Goal: Navigation & Orientation: Find specific page/section

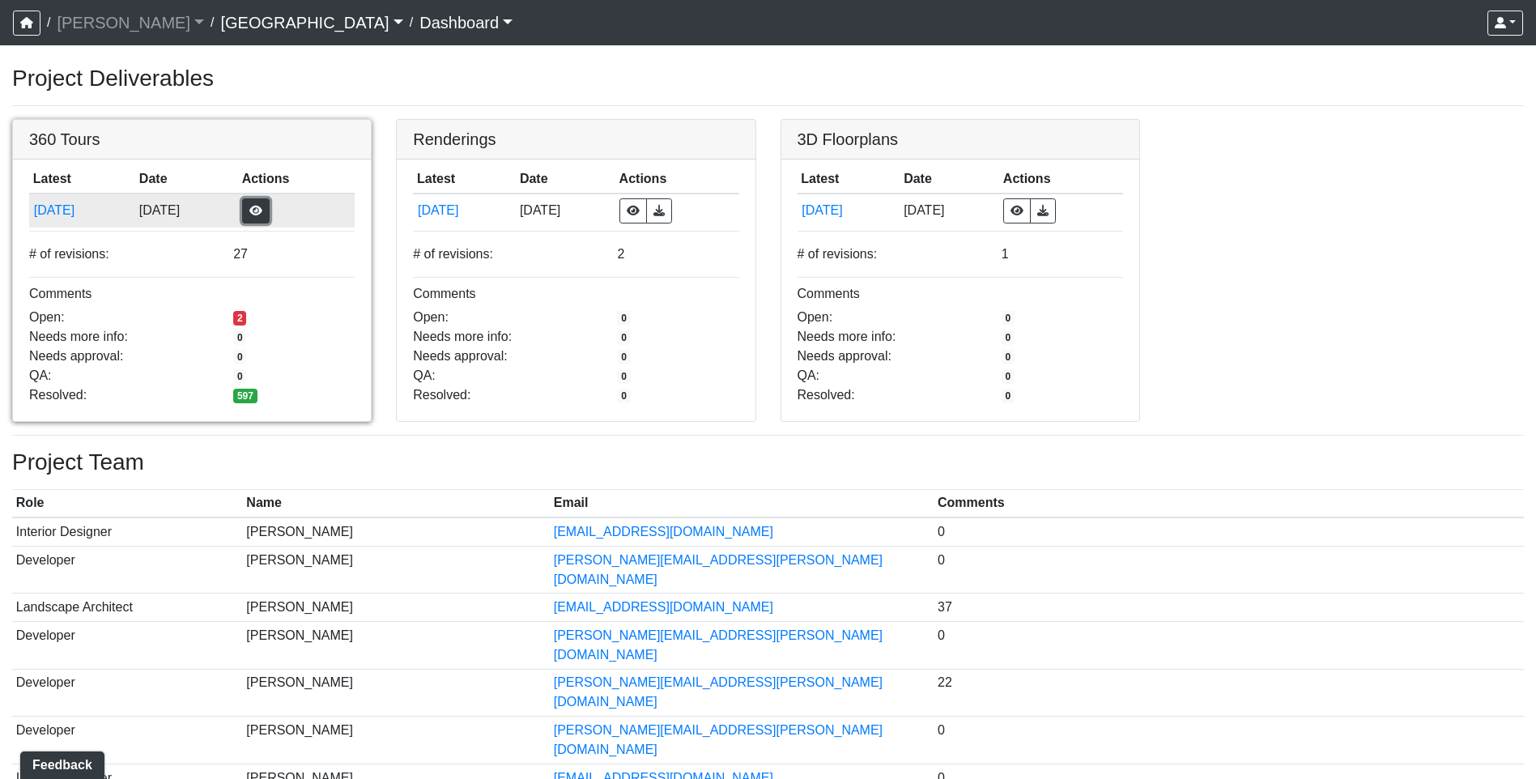
click at [270, 211] on button "button" at bounding box center [256, 210] width 28 height 25
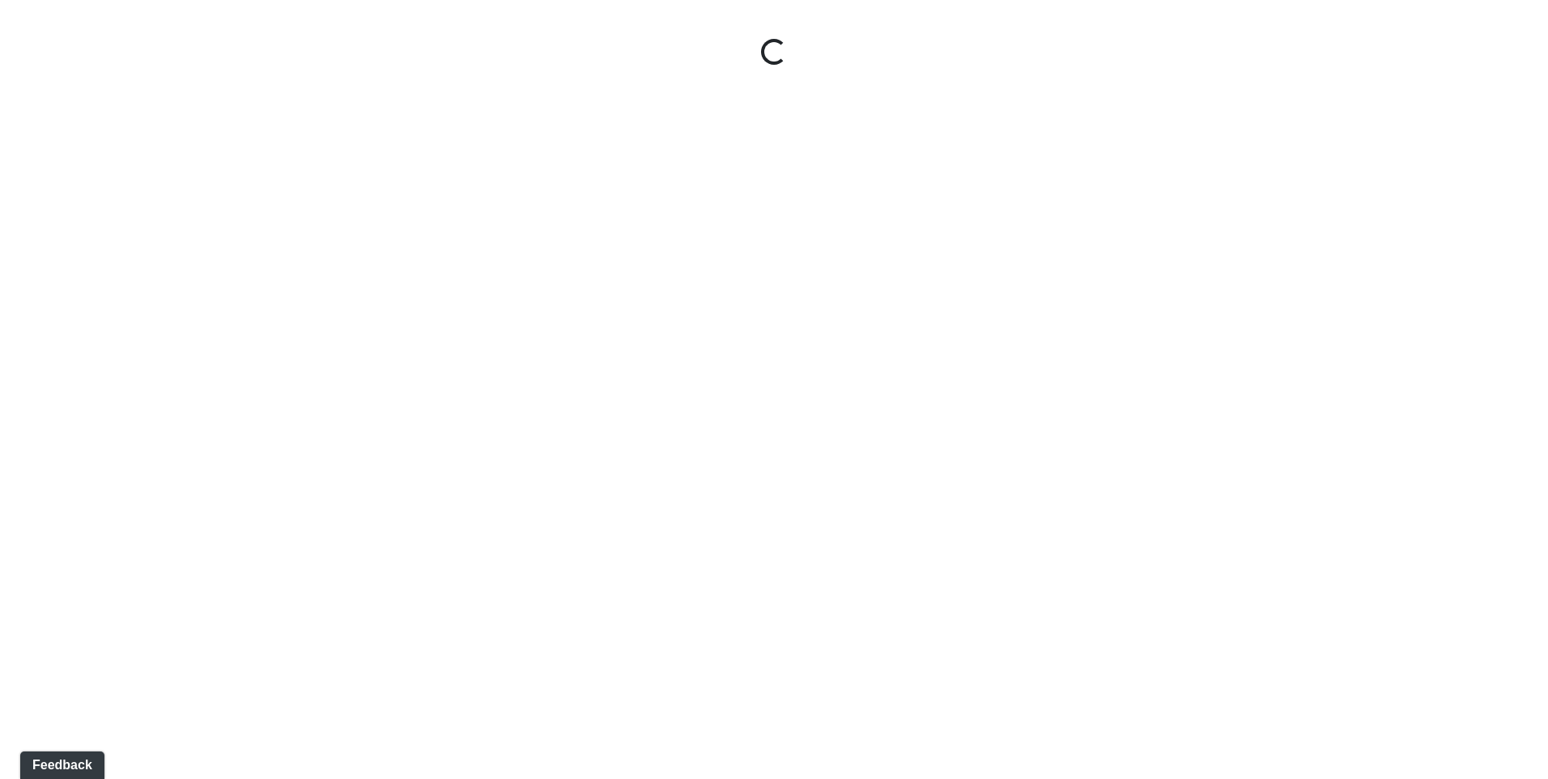
select select "gontoaMErPAtzSBVXh4ptW"
select select "h3ebyGk32eUmSzz99H473o"
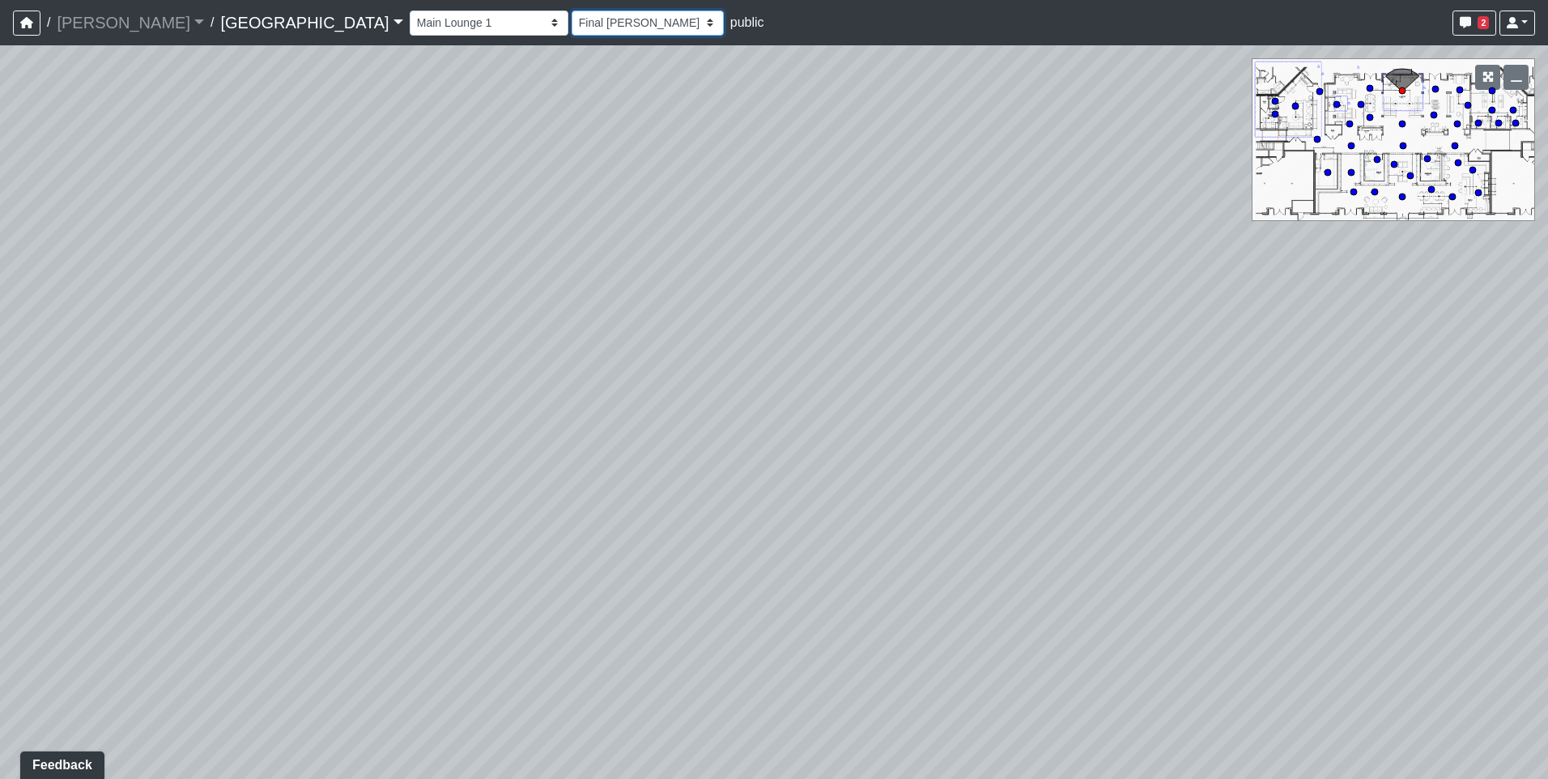
click at [572, 21] on select "[DATE] [DATE] Final [PERSON_NAME] [DATE] [DATE]_v2 [DATE] [DATE] [DATE] [DATE] …" at bounding box center [648, 23] width 152 height 25
click at [410, 29] on select "Breezeway Entry Fireplace 1 Fireplace 2 Gate Golf Holes Shade Sails Sidewalk 1 …" at bounding box center [489, 23] width 159 height 25
click at [410, 11] on select "Breezeway Entry Fireplace 1 Fireplace 2 Gate Golf Holes Shade Sails Sidewalk 1 …" at bounding box center [489, 23] width 159 height 25
select select "unDwRJ1PByYVLkjSjYVHnb"
select select "h3ebyGk32eUmSzz99H473o"
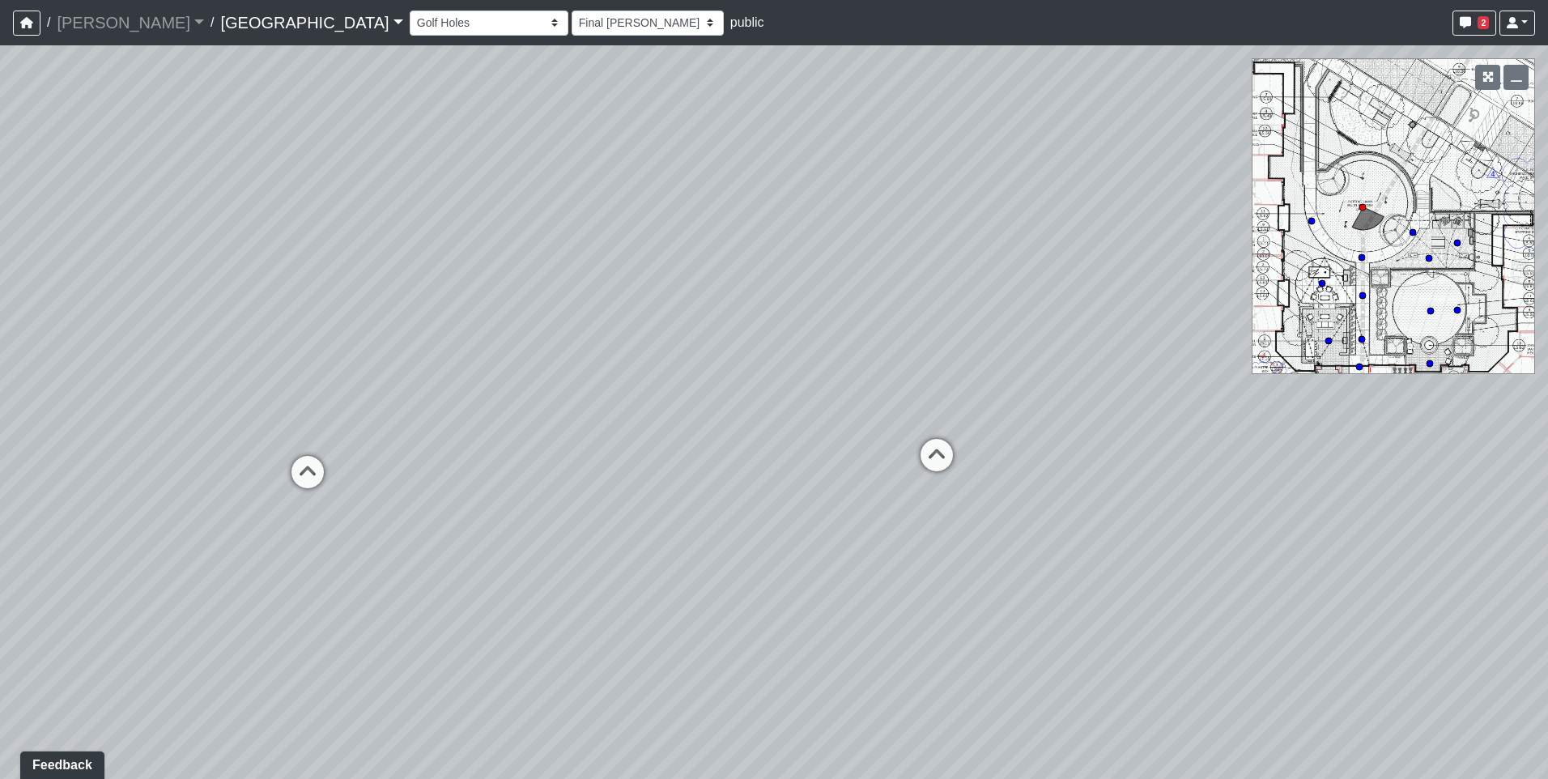
click at [658, 358] on div "Loading... Pool Courtyard Entry 1 Loading... Main Lounge 2 Loading... Pool Cour…" at bounding box center [774, 412] width 1548 height 734
click at [852, 504] on icon at bounding box center [856, 513] width 49 height 49
select select "h2Ljgq5k7pVKEairBLeMDA"
select select "h3ebyGk32eUmSzz99H473o"
drag, startPoint x: 578, startPoint y: 619, endPoint x: 995, endPoint y: 336, distance: 503.7
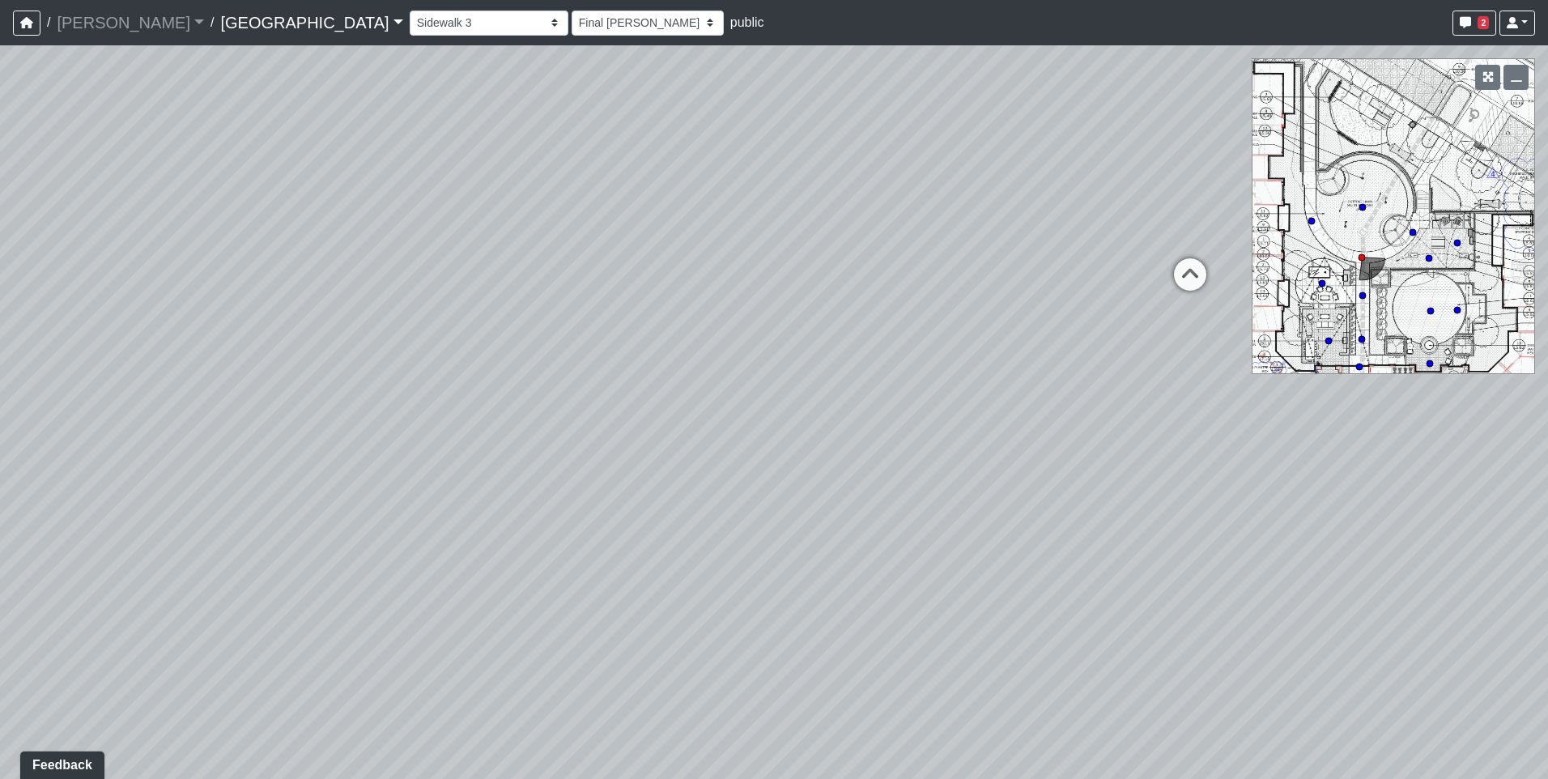
click at [995, 336] on div "Loading... Pool Courtyard Entry 1 Loading... Main Lounge 2 Loading... Pool Cour…" at bounding box center [774, 412] width 1548 height 734
drag, startPoint x: 838, startPoint y: 379, endPoint x: 598, endPoint y: 379, distance: 240.5
click at [598, 379] on div "Loading... Pool Courtyard Entry 1 Loading... Main Lounge 2 Loading... Pool Cour…" at bounding box center [774, 412] width 1548 height 734
drag, startPoint x: 786, startPoint y: 345, endPoint x: 496, endPoint y: 520, distance: 339.2
click at [496, 520] on div "Loading... Pool Courtyard Entry 1 Loading... Main Lounge 2 Loading... Pool Cour…" at bounding box center [774, 412] width 1548 height 734
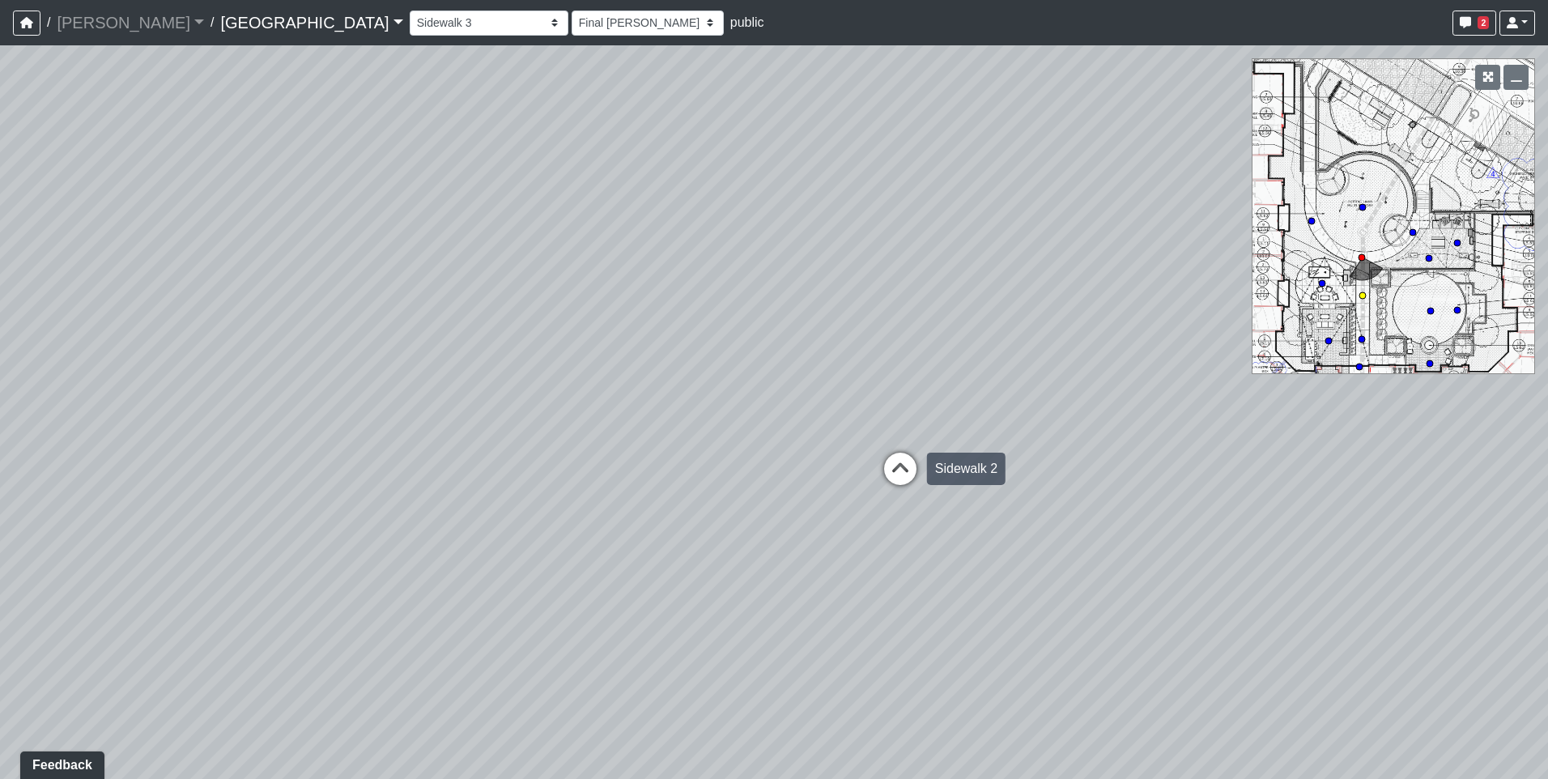
drag, startPoint x: 595, startPoint y: 466, endPoint x: 898, endPoint y: 497, distance: 304.5
click at [898, 497] on div "Loading... Pool Courtyard Entry 1 Loading... Main Lounge 2 Loading... Pool Cour…" at bounding box center [774, 412] width 1548 height 734
click at [912, 469] on icon at bounding box center [900, 477] width 49 height 49
select select "aKnx4LbkW4vTTeN38Co3z9"
select select "h3ebyGk32eUmSzz99H473o"
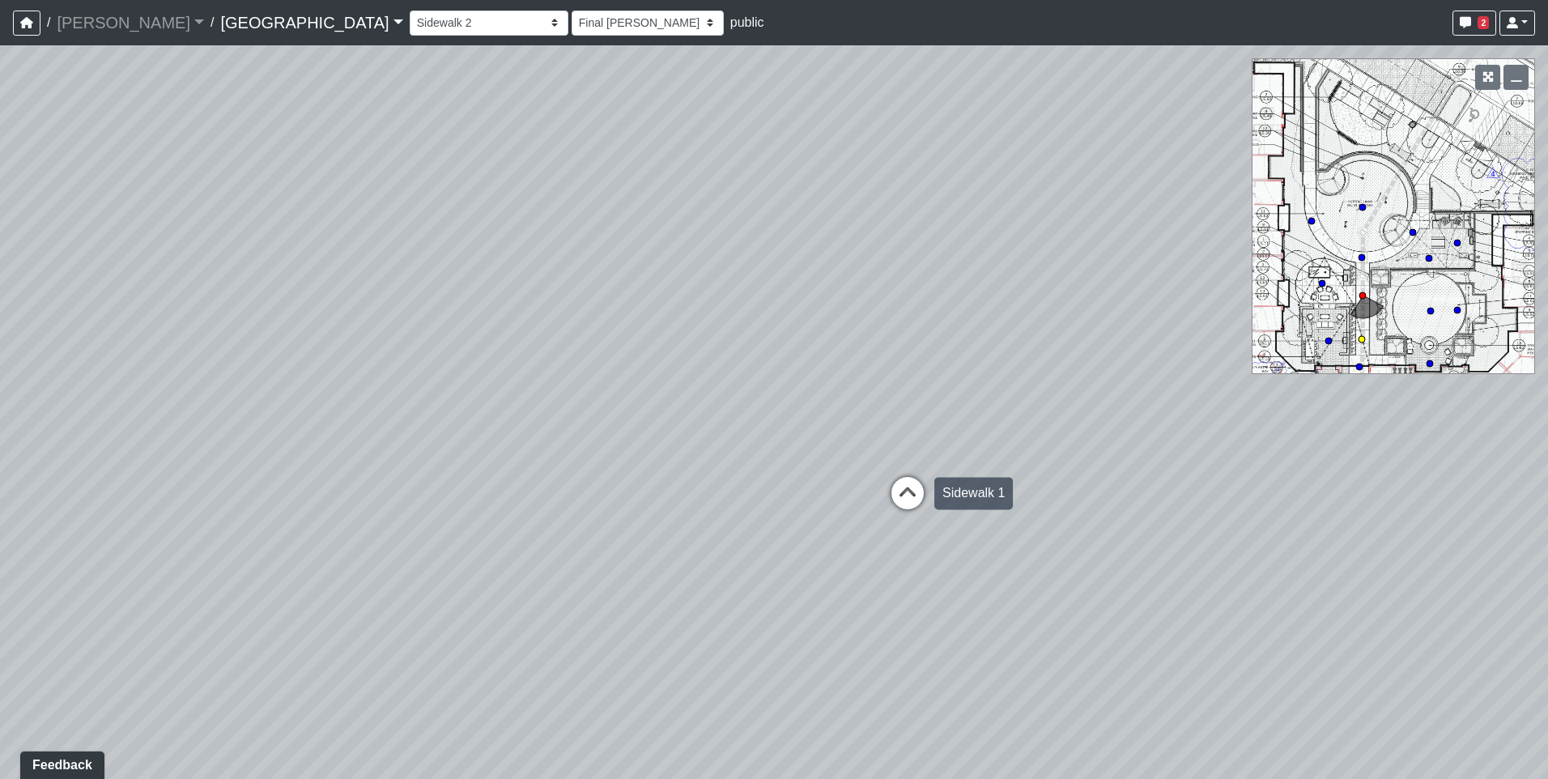
click at [908, 472] on div "Loading... Sidewalk 1" at bounding box center [907, 493] width 49 height 49
select select "2g74JqUAVunN4W4RDEJZSB"
select select "h3ebyGk32eUmSzz99H473o"
click at [908, 473] on div "Loading... Pool Courtyard Entry 1 Loading... Main Lounge 2 Loading... Pool Cour…" at bounding box center [774, 412] width 1548 height 734
click at [907, 549] on div "Loading... Pool Courtyard Entry 1 Loading... Main Lounge 2 Loading... Pool Cour…" at bounding box center [774, 412] width 1548 height 734
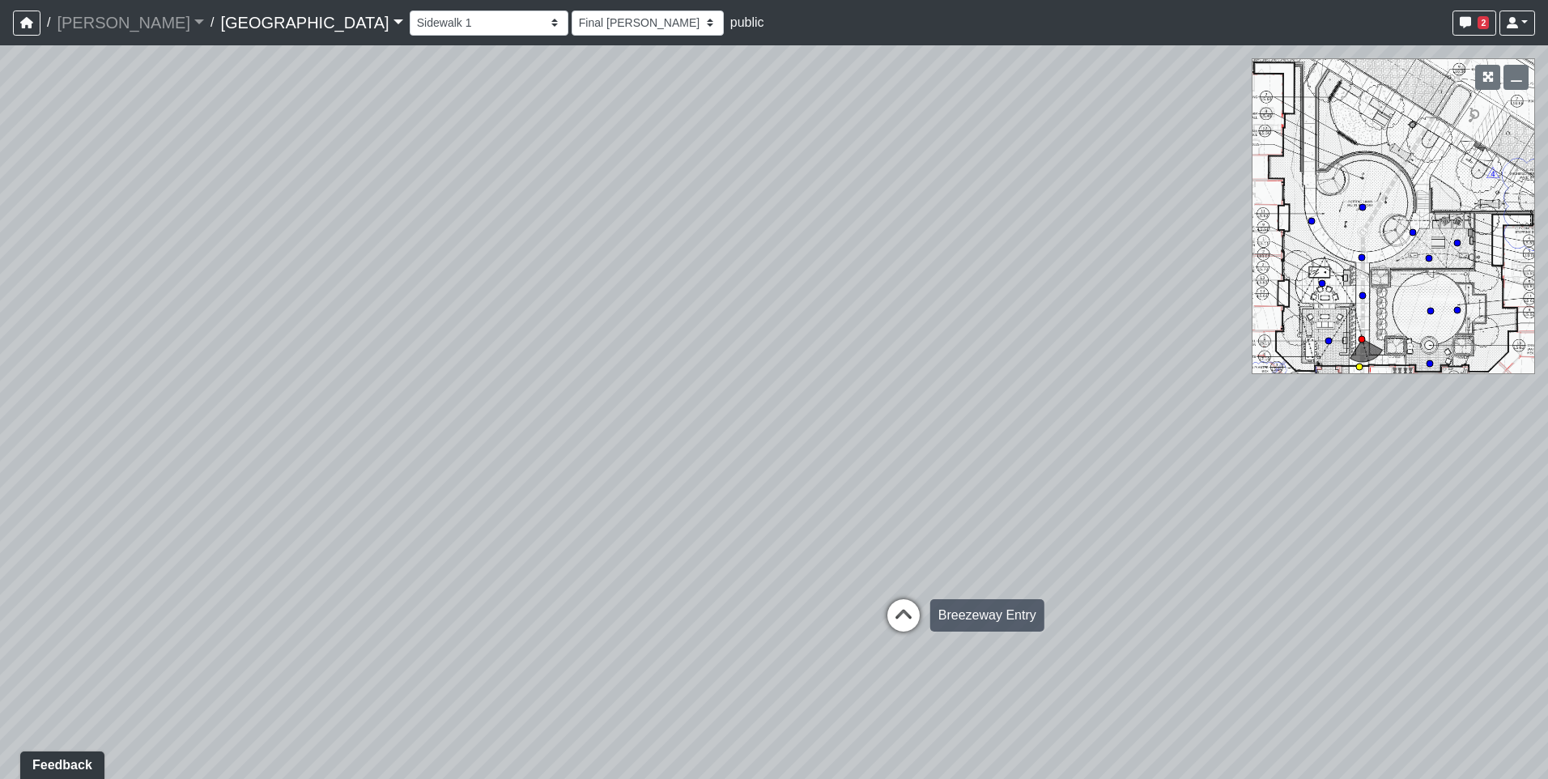
click at [901, 607] on icon at bounding box center [903, 623] width 49 height 49
select select "bV6mw7sk2yau5djgeHJiat"
select select "h3ebyGk32eUmSzz99H473o"
click at [959, 543] on icon at bounding box center [968, 558] width 49 height 49
select select "5twcqx3V9eezx34MYuTuHT"
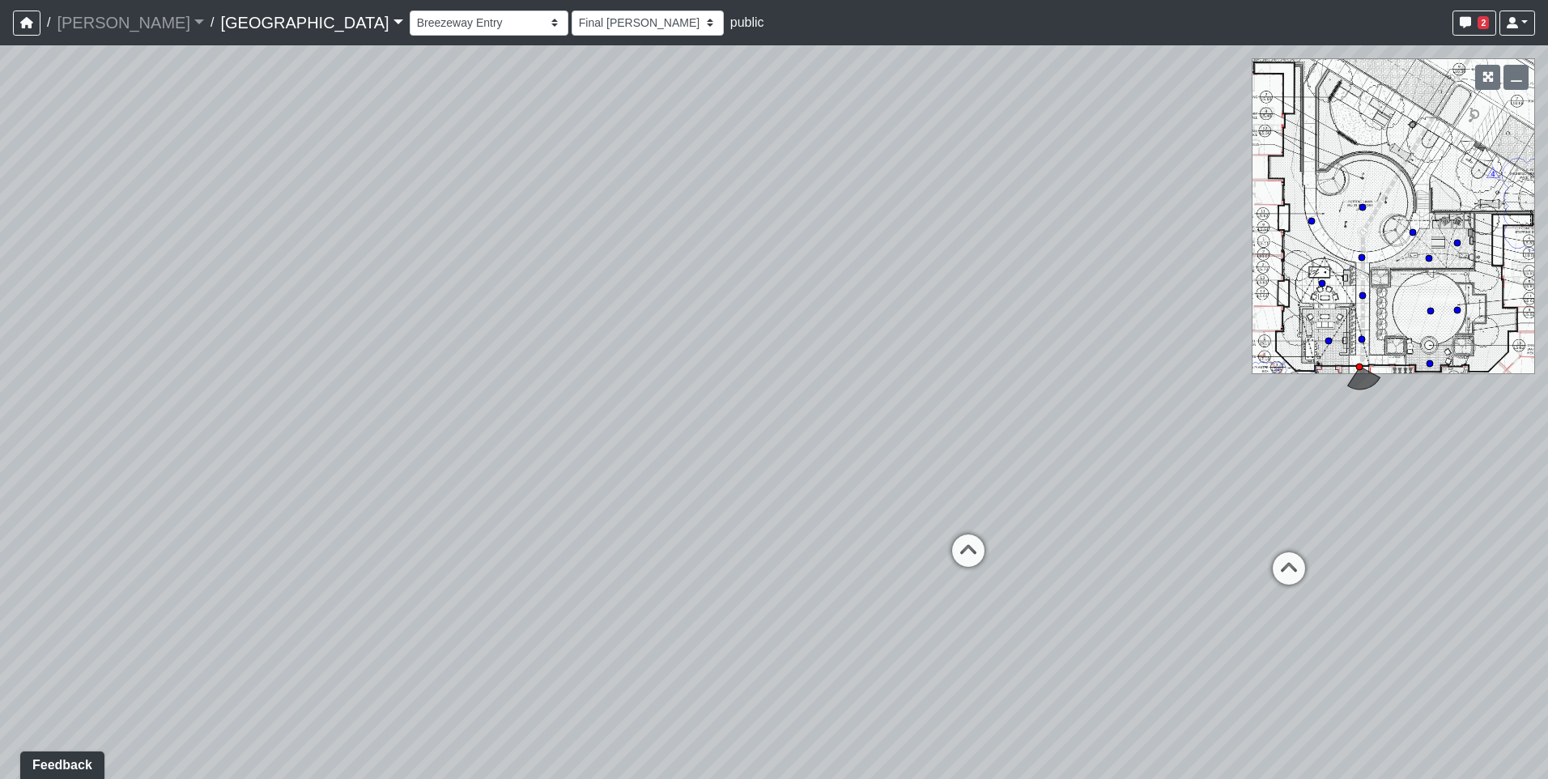
select select "h3ebyGk32eUmSzz99H473o"
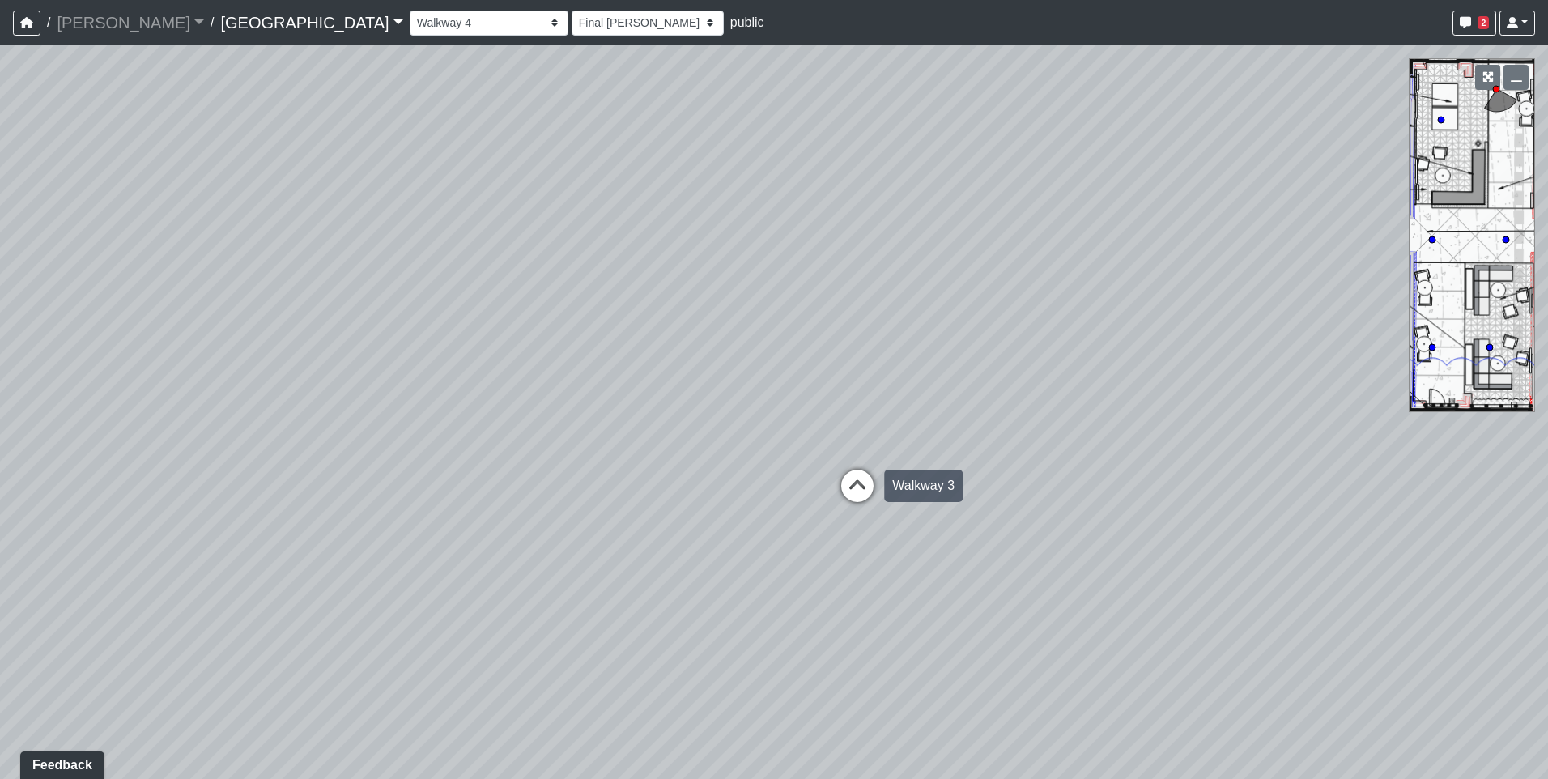
click at [851, 504] on icon at bounding box center [857, 494] width 49 height 49
select select "fouQaAmTNYQfM5euUrkyLi"
select select "h3ebyGk32eUmSzz99H473o"
click at [1023, 375] on icon at bounding box center [1026, 375] width 49 height 49
select select "wmN8i6qK71suYTzKAspxAn"
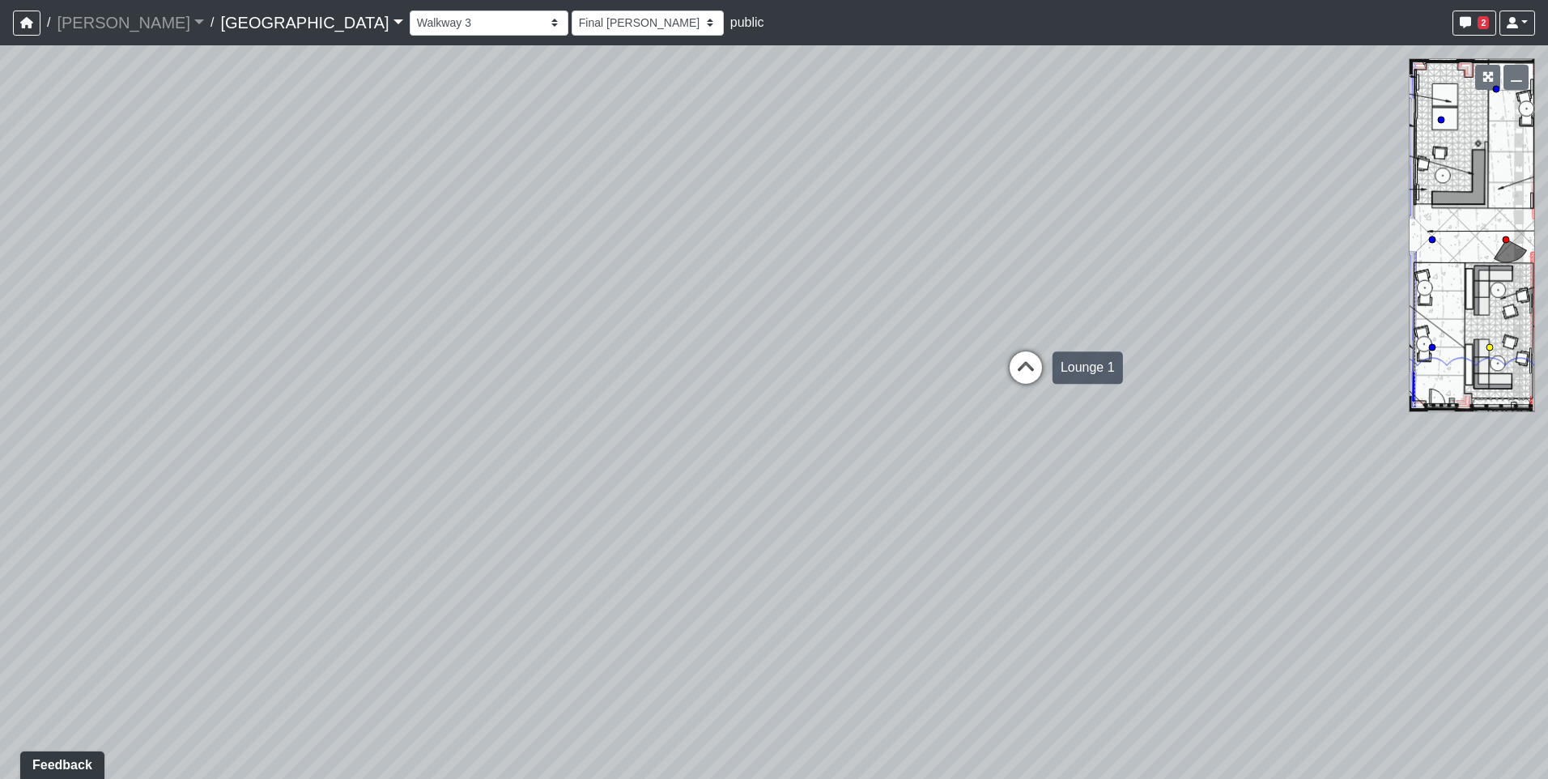
select select "h3ebyGk32eUmSzz99H473o"
drag, startPoint x: 535, startPoint y: 347, endPoint x: 322, endPoint y: 347, distance: 213.0
click at [322, 347] on div "Loading... Pool Courtyard Entry 1 Loading... Main Lounge 2 Loading... Pool Cour…" at bounding box center [774, 412] width 1548 height 734
